Goal: Task Accomplishment & Management: Use online tool/utility

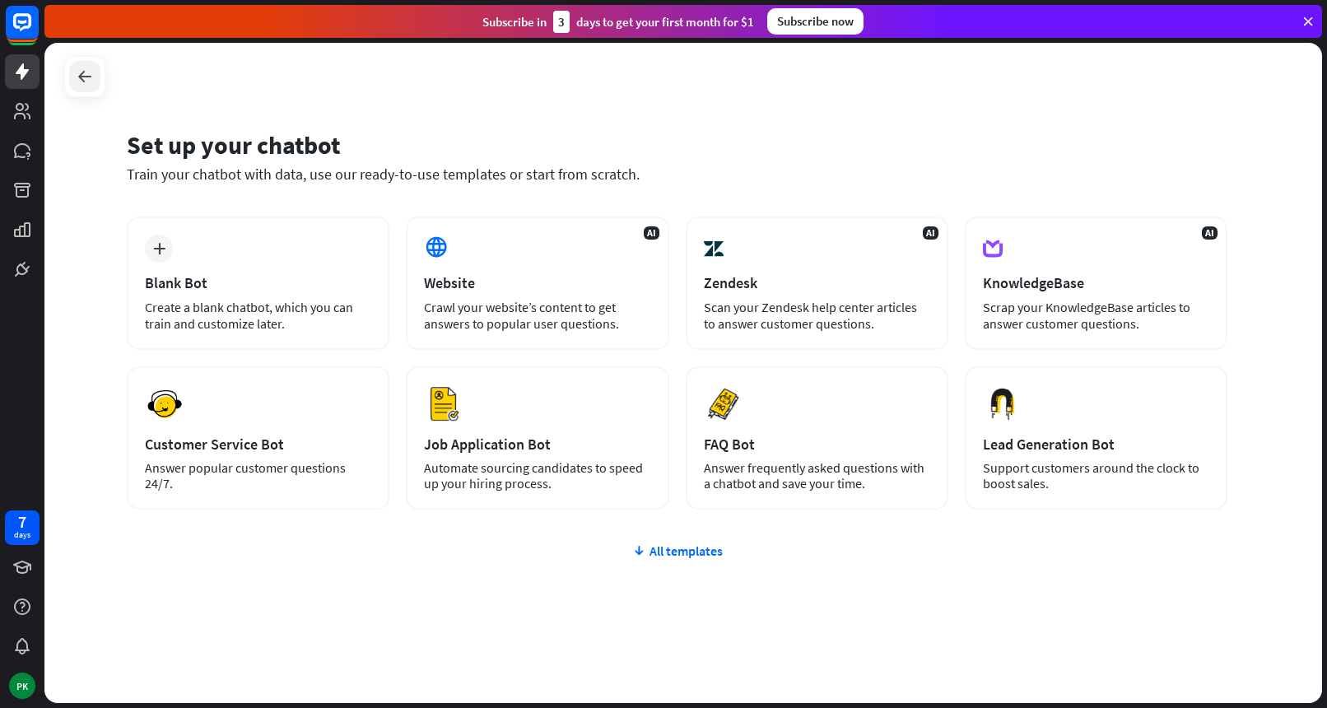
click at [91, 85] on icon at bounding box center [85, 77] width 20 height 20
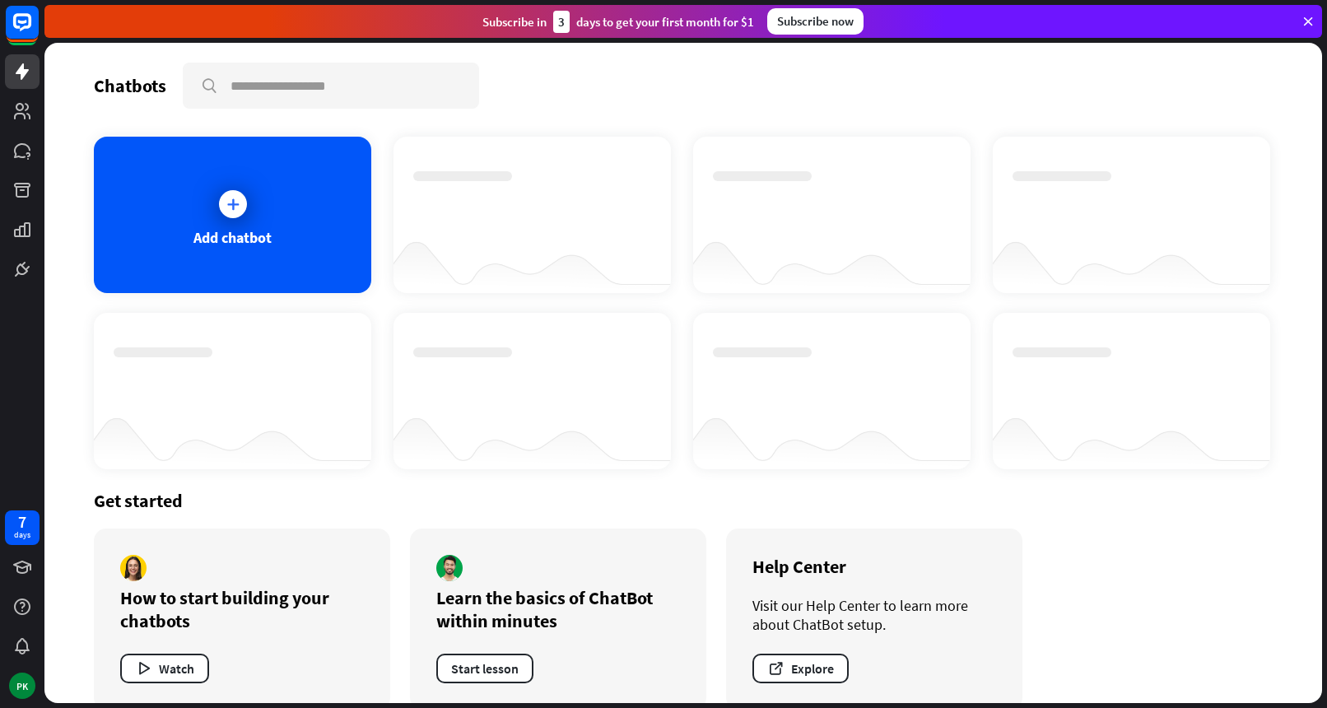
click at [574, 282] on div at bounding box center [533, 260] width 278 height 63
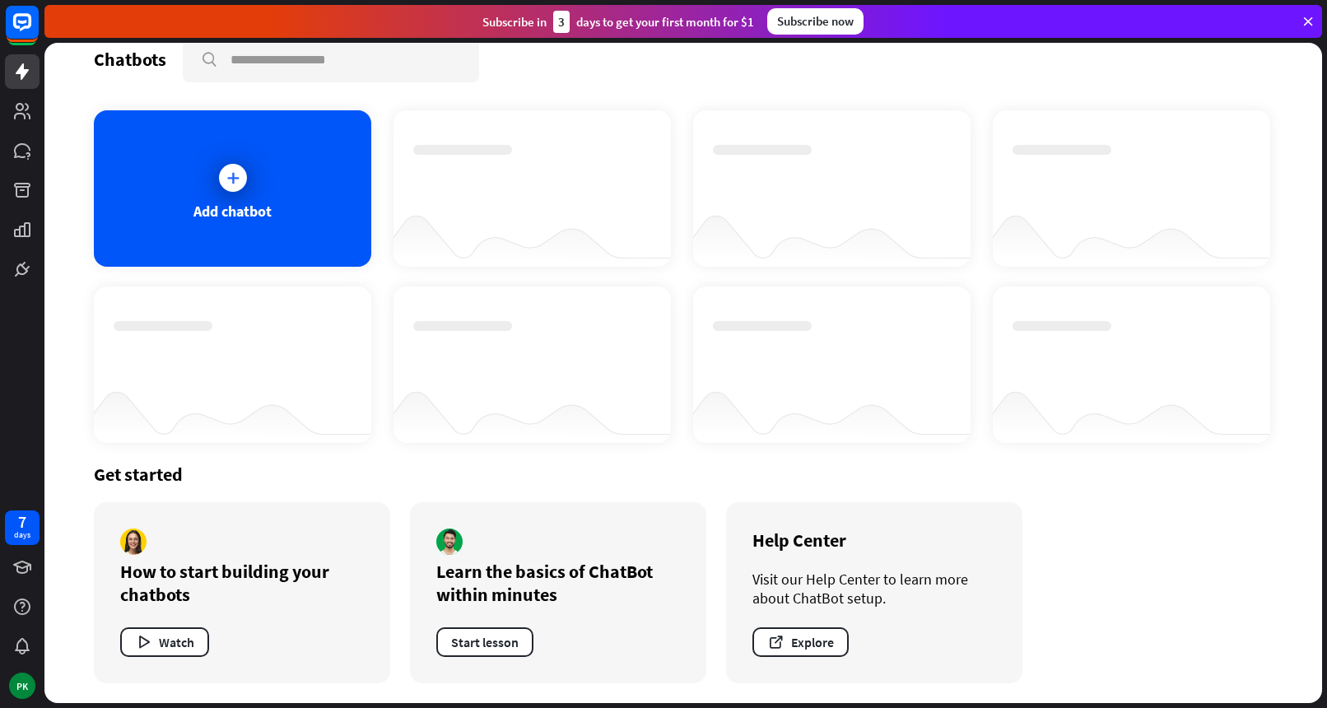
scroll to position [26, 0]
click at [26, 72] on icon at bounding box center [22, 71] width 13 height 16
click at [234, 175] on icon at bounding box center [233, 178] width 16 height 16
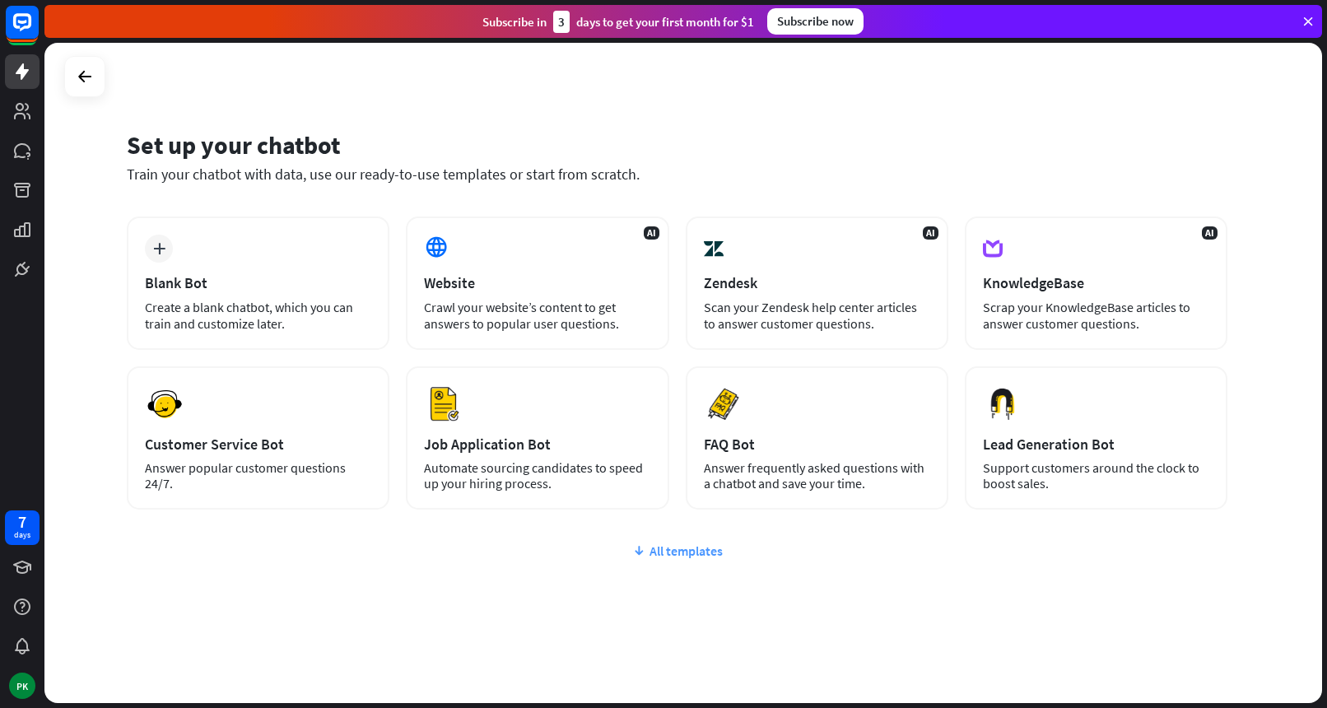
click at [696, 553] on div "All templates" at bounding box center [677, 551] width 1101 height 16
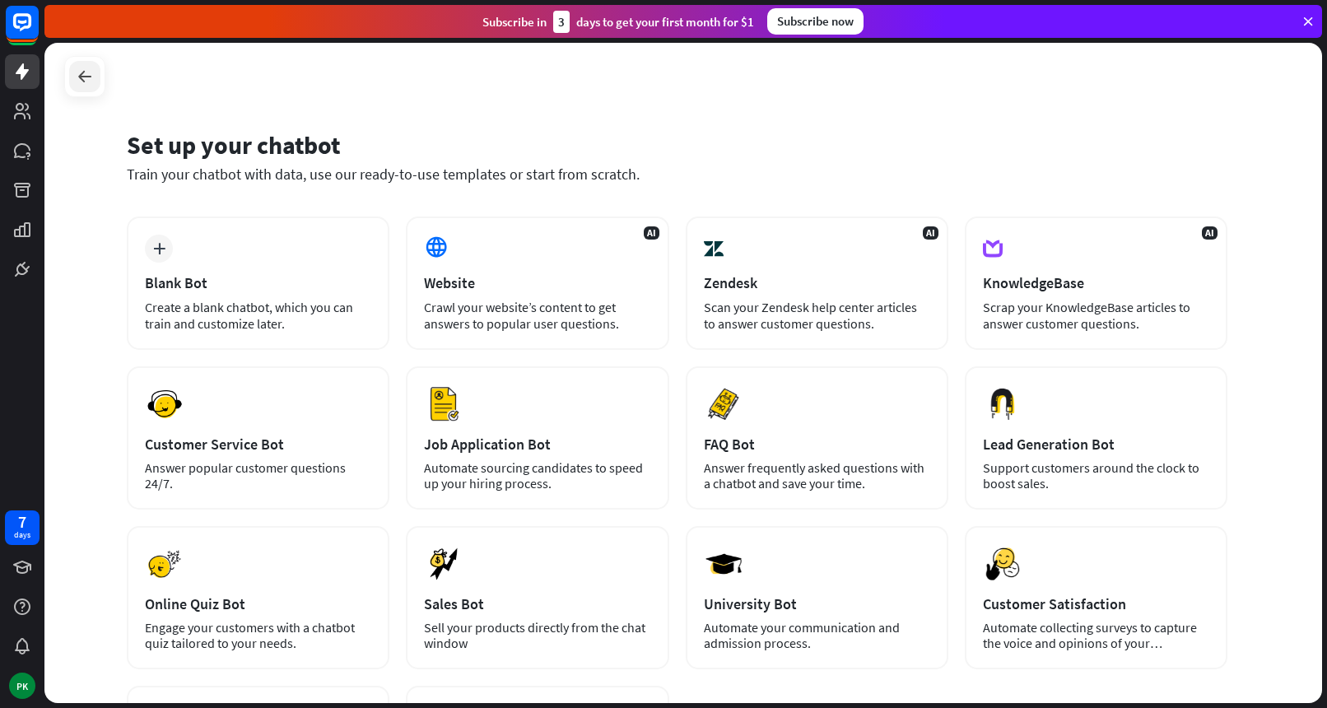
click at [95, 73] on div at bounding box center [84, 76] width 31 height 31
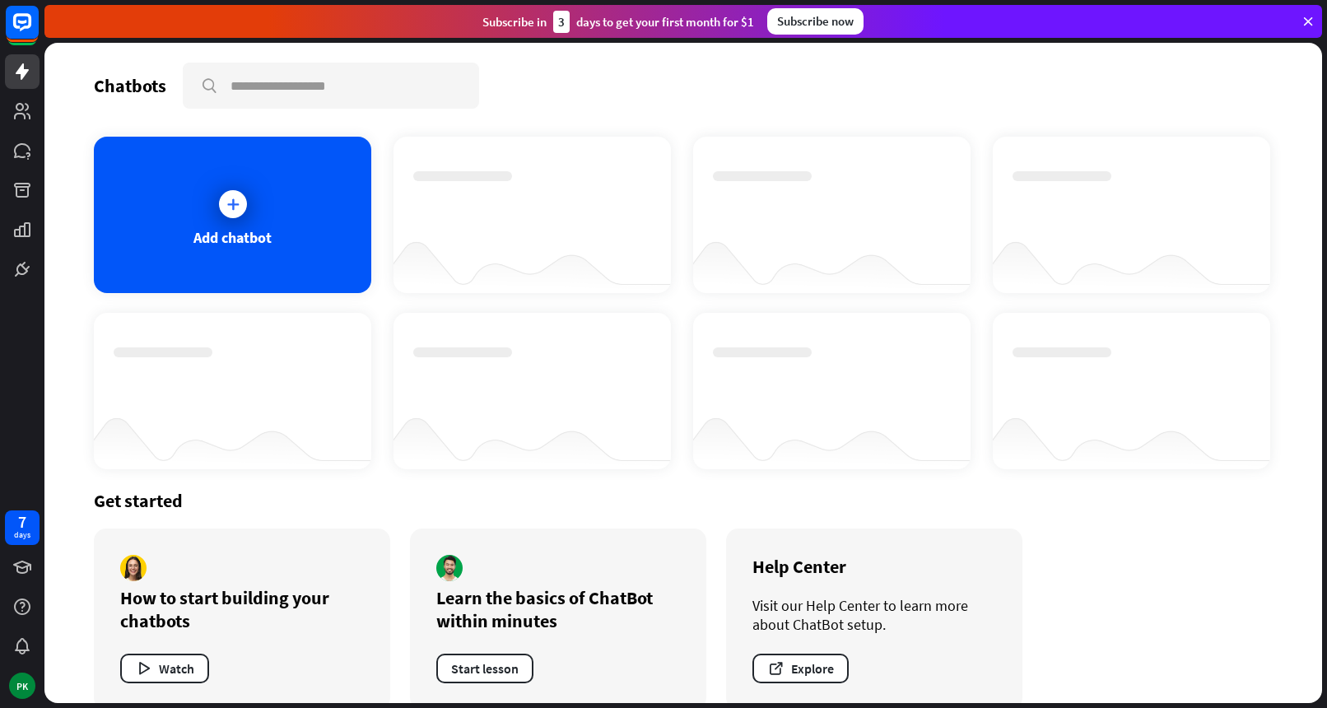
click at [1304, 26] on icon at bounding box center [1308, 21] width 15 height 15
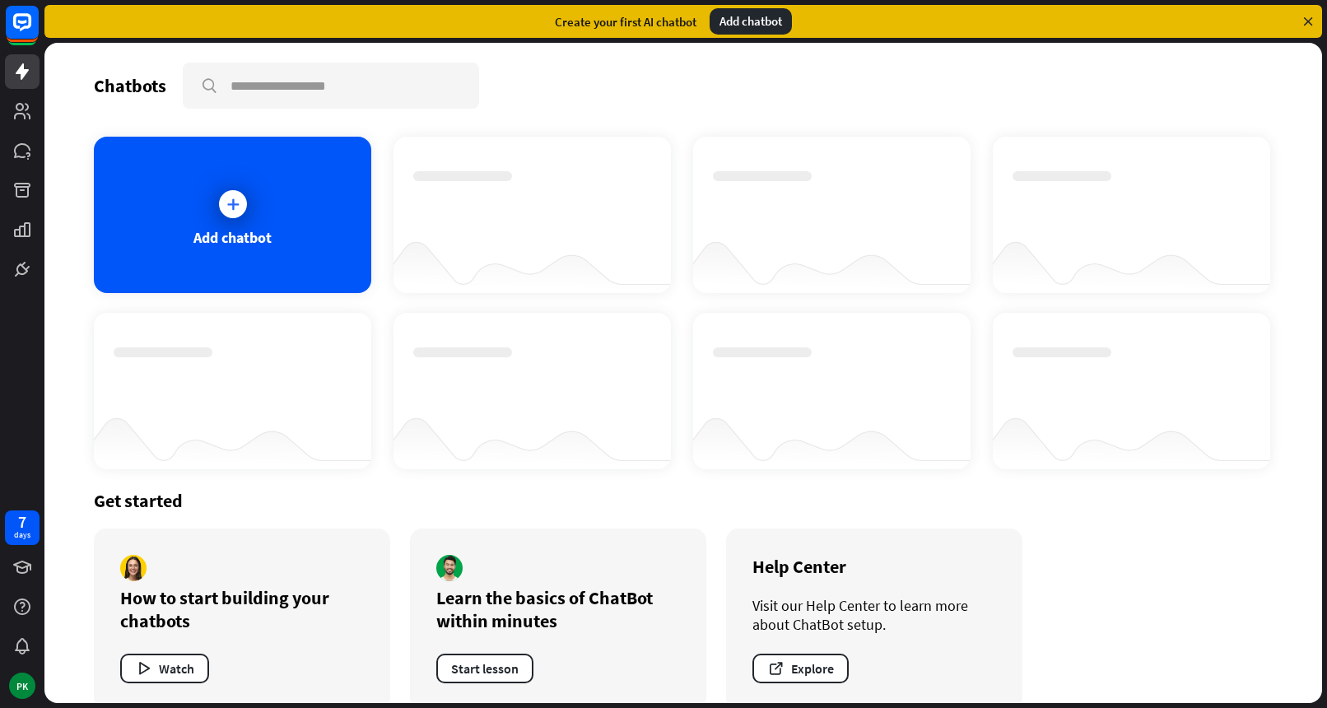
click at [1308, 20] on icon at bounding box center [1308, 21] width 15 height 15
